Goal: Information Seeking & Learning: Learn about a topic

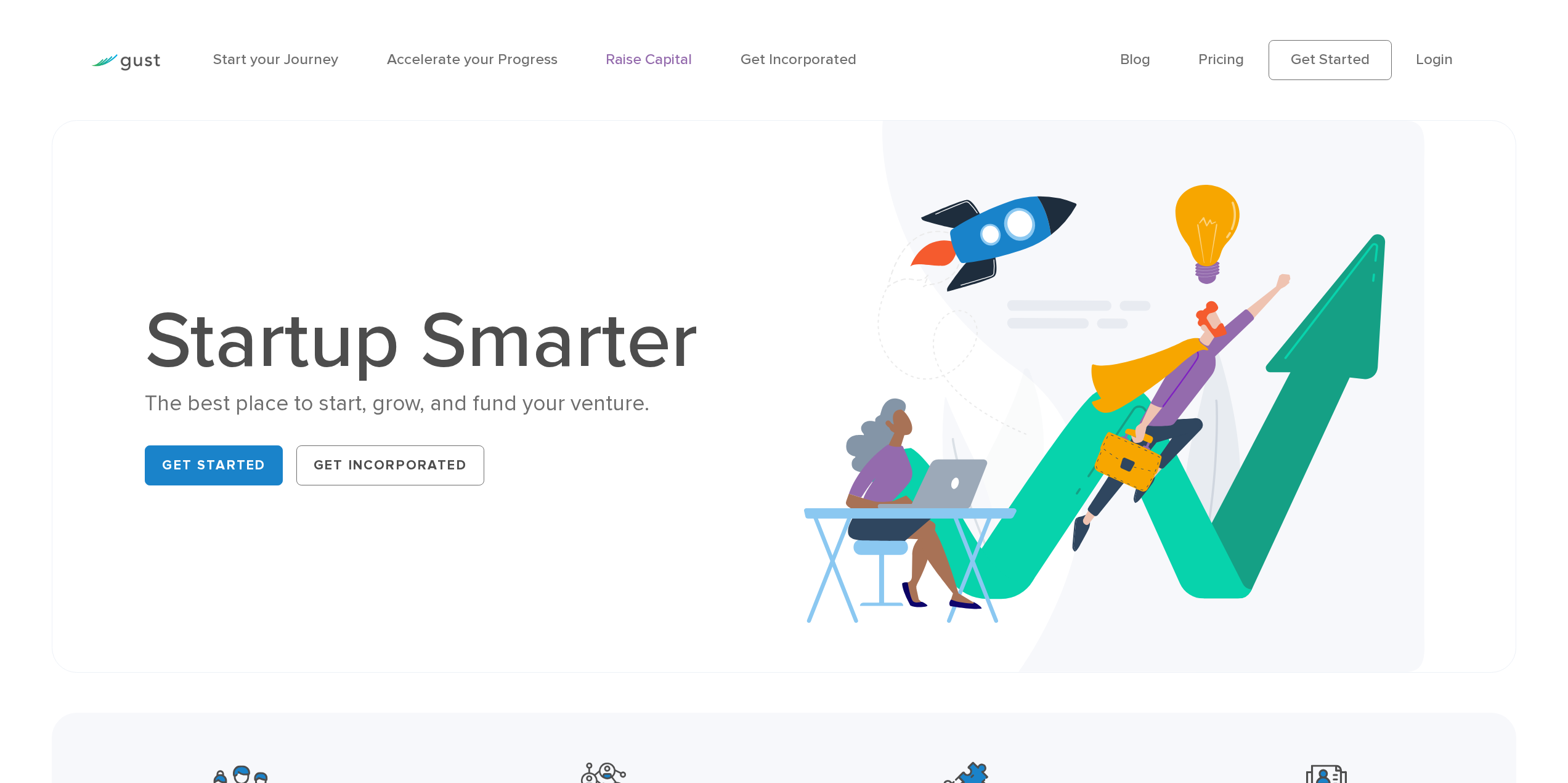
click at [662, 62] on link "Raise Capital" at bounding box center [649, 59] width 86 height 18
click at [246, 55] on link "Start your Journey" at bounding box center [275, 59] width 125 height 18
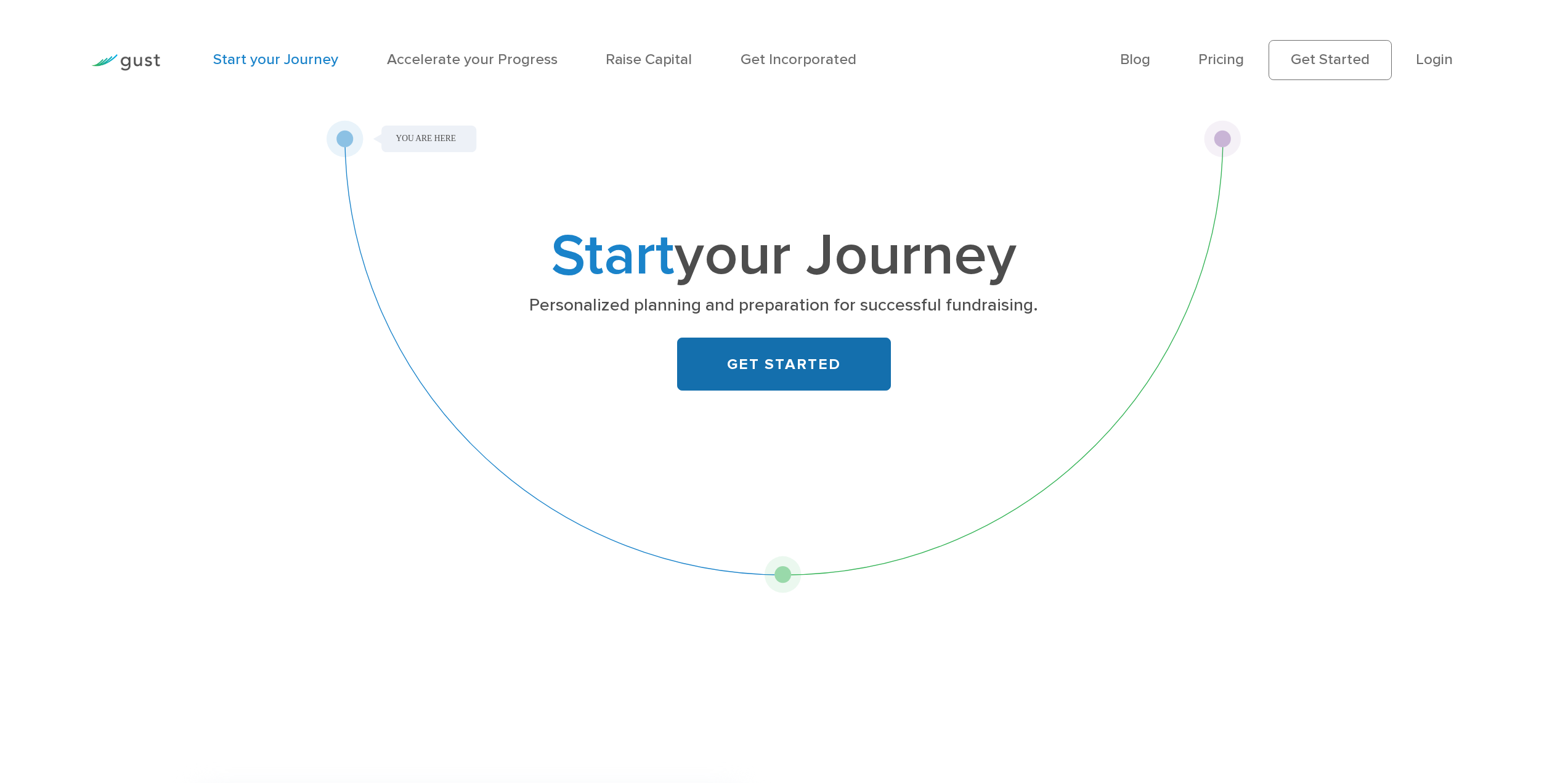
click at [773, 364] on link "GET STARTED" at bounding box center [784, 364] width 214 height 54
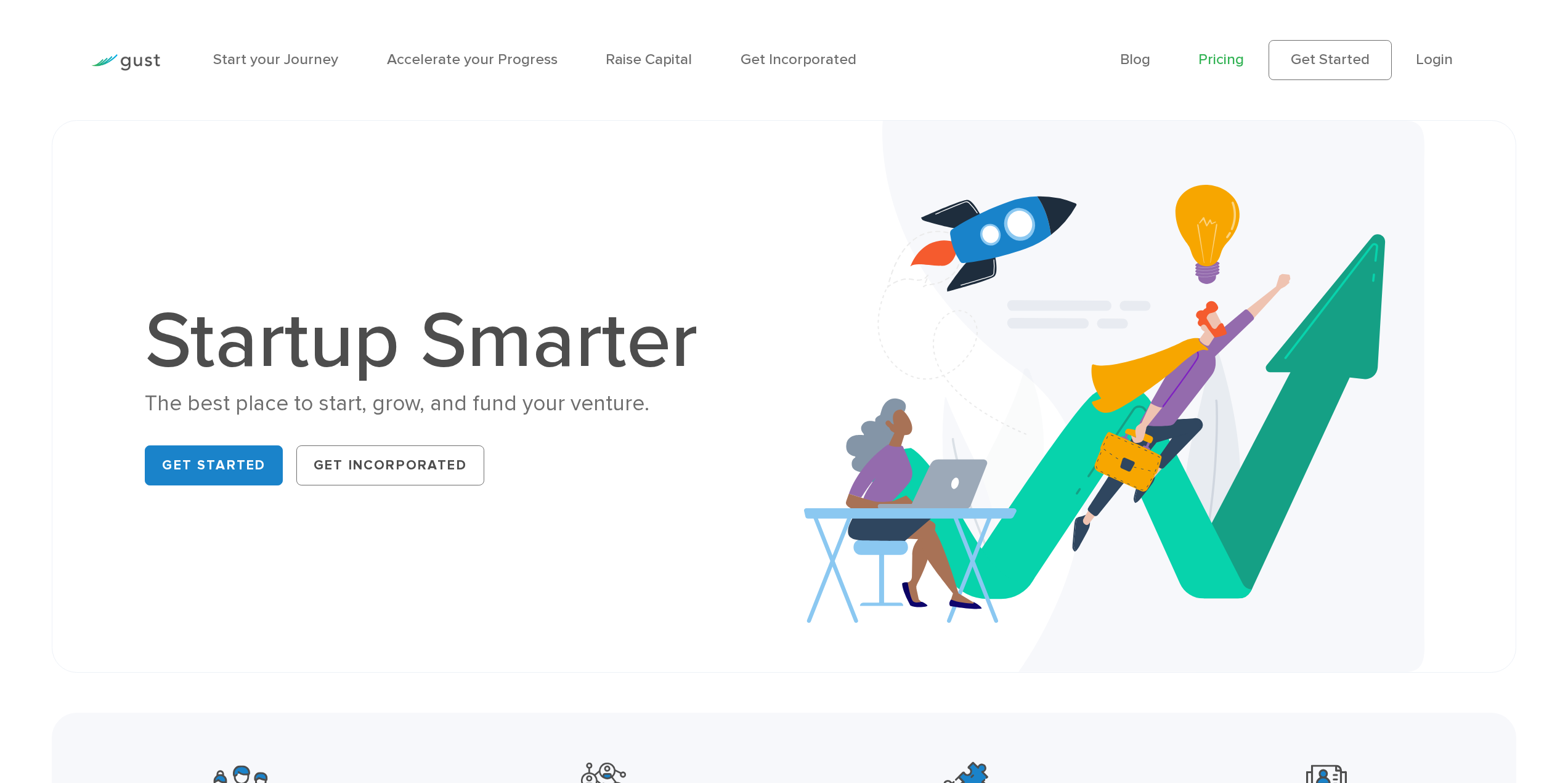
click at [1235, 62] on link "Pricing" at bounding box center [1221, 59] width 45 height 18
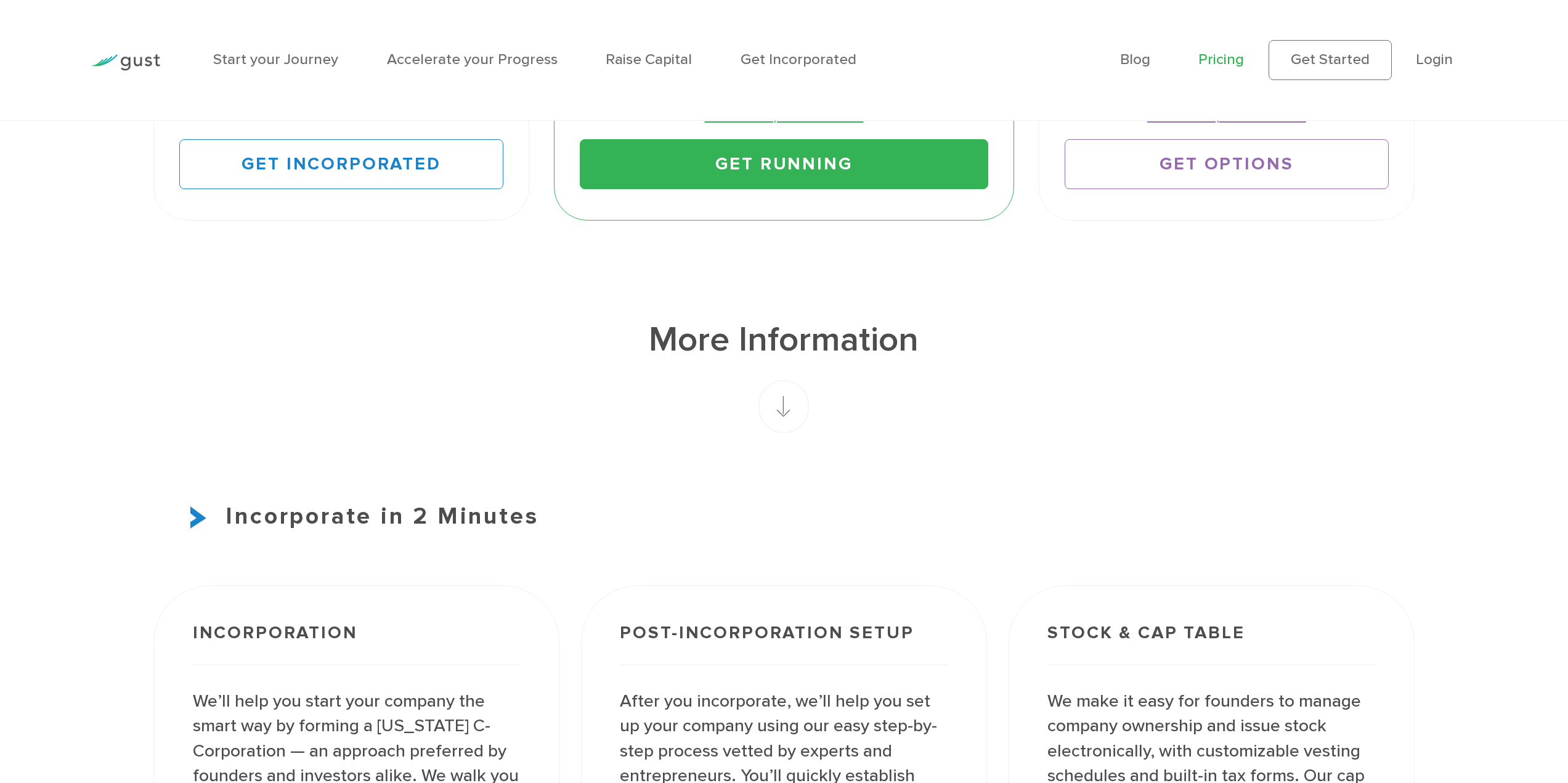
scroll to position [1047, 0]
